Goal: Information Seeking & Learning: Learn about a topic

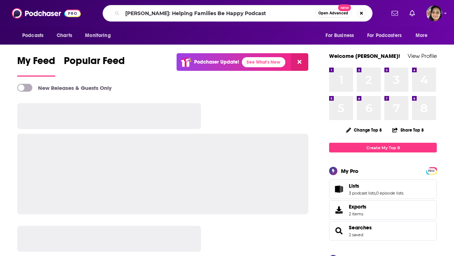
type input "[PERSON_NAME]: Helping Families Be Happy Podcast"
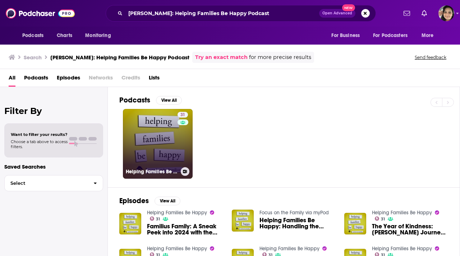
click at [155, 144] on link "31 Helping Families Be Happy" at bounding box center [158, 144] width 70 height 70
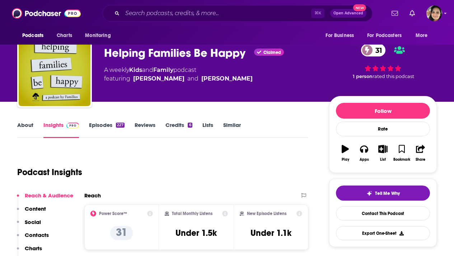
scroll to position [17, 0]
